Goal: Obtain resource: Obtain resource

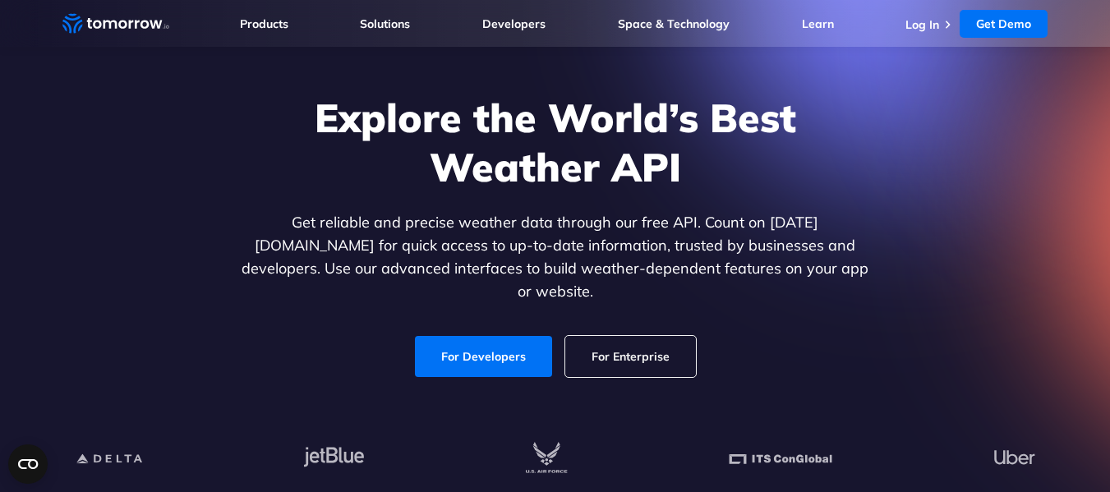
scroll to position [82, 0]
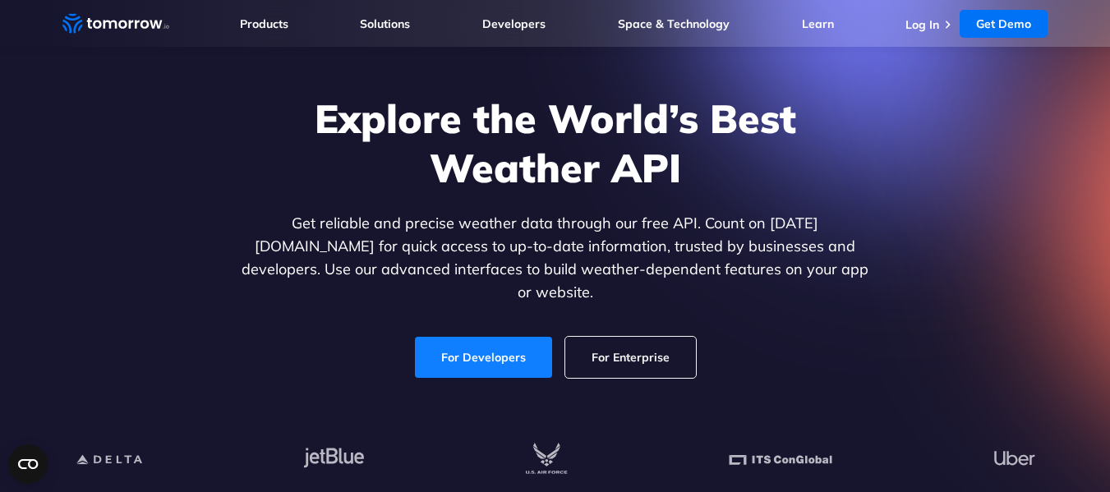
click at [470, 337] on link "For Developers" at bounding box center [483, 357] width 137 height 41
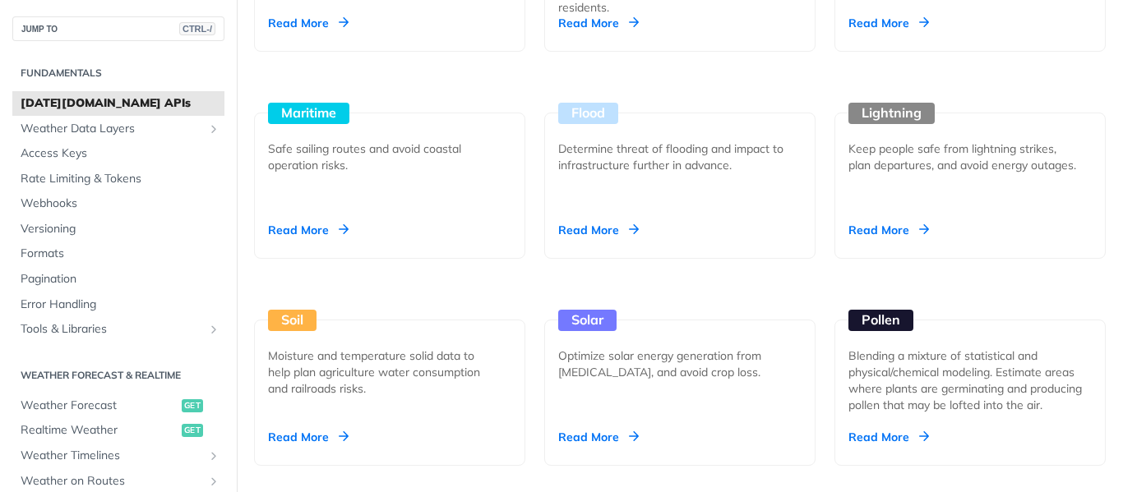
scroll to position [1726, 0]
click at [99, 145] on link "Access Keys" at bounding box center [118, 153] width 212 height 25
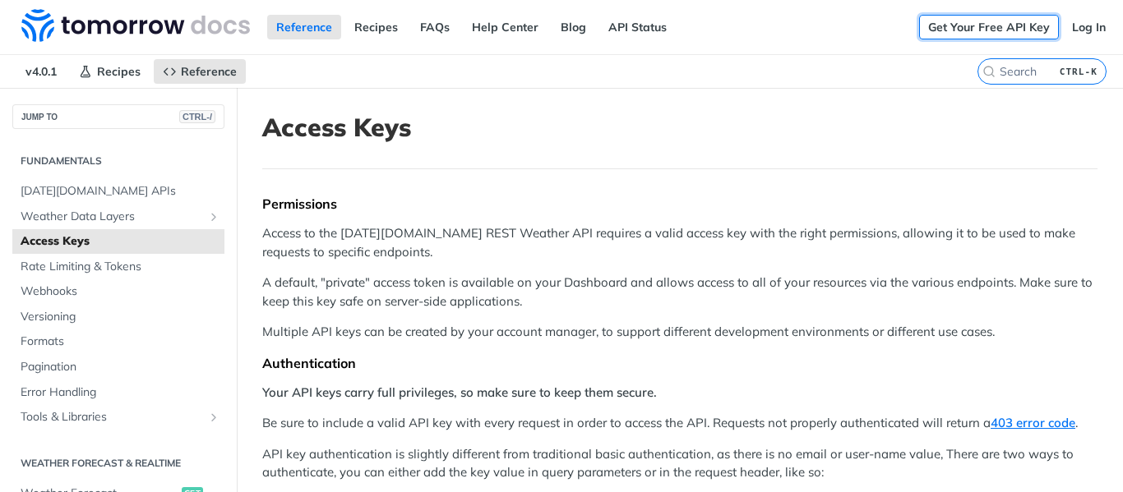
click at [981, 30] on link "Get Your Free API Key" at bounding box center [989, 27] width 140 height 25
